Goal: Find specific fact: Find specific fact

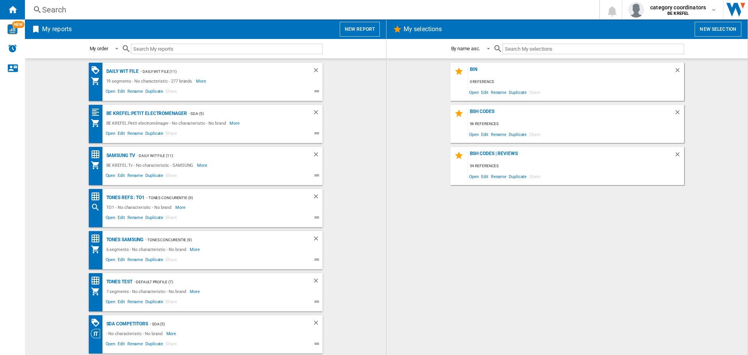
click at [112, 66] on div "Daily WIT file - Daily WIT File (11) 19 segments - No characteristic - 277 bran…" at bounding box center [206, 82] width 234 height 38
click at [115, 72] on div "Daily WIT file" at bounding box center [121, 72] width 35 height 10
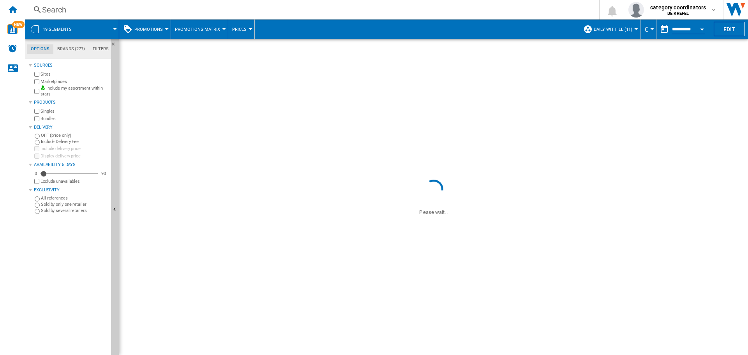
click at [242, 28] on span "Prices" at bounding box center [239, 29] width 14 height 5
click at [157, 23] on md-backdrop at bounding box center [374, 177] width 748 height 355
click at [157, 28] on span "Promotions" at bounding box center [148, 29] width 28 height 5
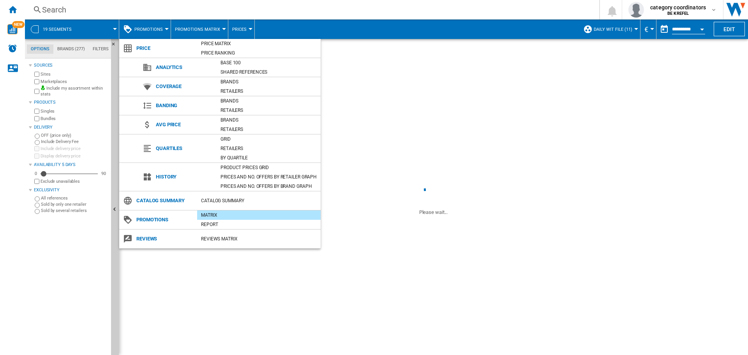
click at [244, 162] on div "Quartiles Grid Retailers By quartile" at bounding box center [219, 148] width 201 height 28
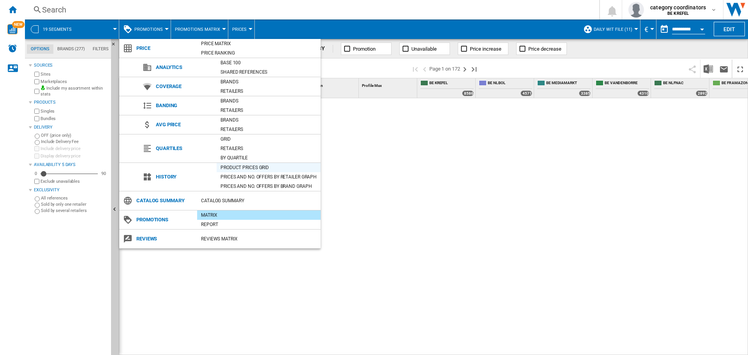
click at [244, 165] on div "Product prices grid" at bounding box center [269, 168] width 104 height 8
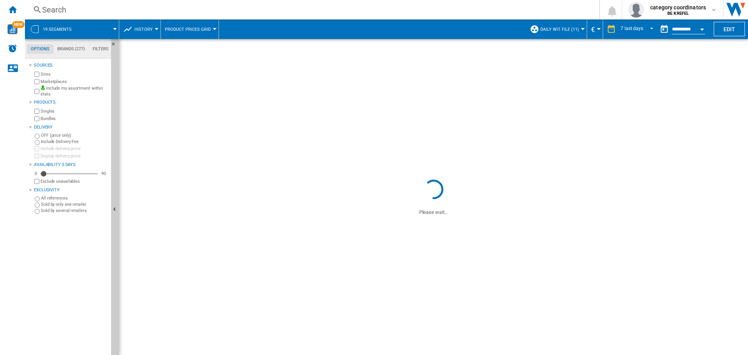
click at [75, 5] on div "Search" at bounding box center [310, 9] width 537 height 11
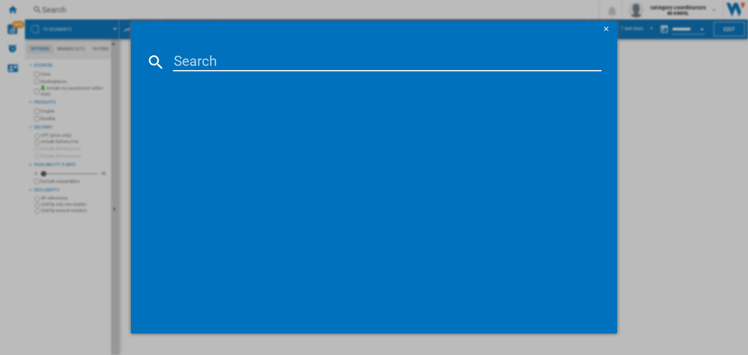
click at [233, 60] on input at bounding box center [387, 62] width 429 height 19
paste input "SN63EX06VE"
type input "S"
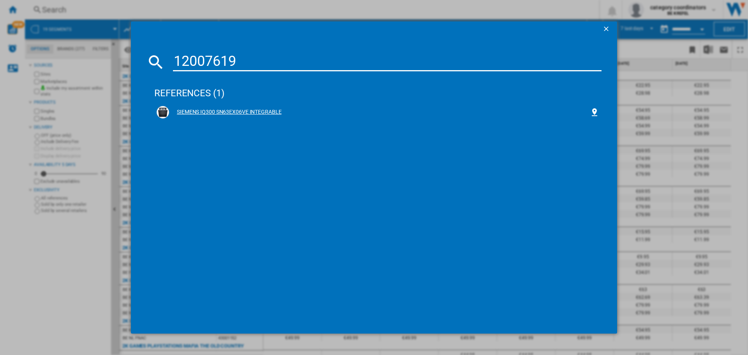
type input "12007619"
click at [244, 112] on div "SIEMENS IQ300 SN63EX06VE INTEGRABLE" at bounding box center [379, 112] width 421 height 8
